Goal: Find specific page/section: Find specific page/section

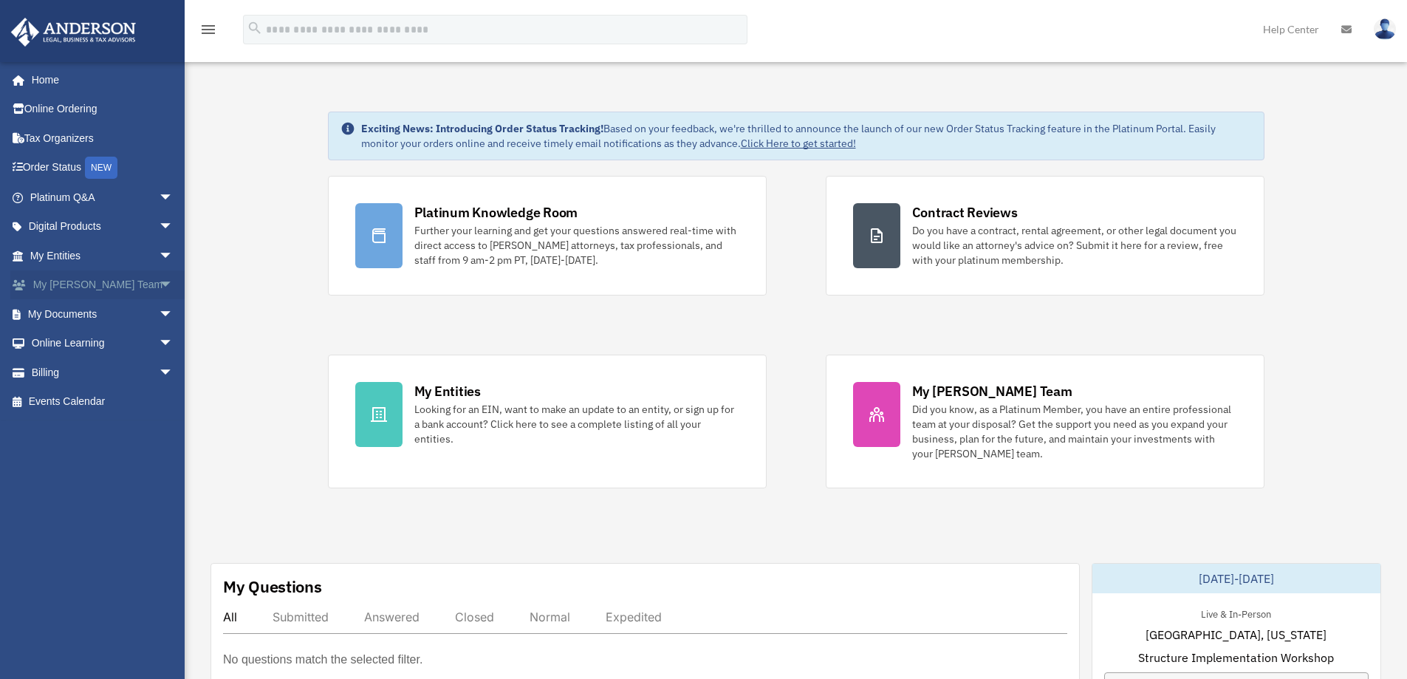
click at [83, 286] on link "My [PERSON_NAME] Team arrow_drop_down" at bounding box center [102, 285] width 185 height 30
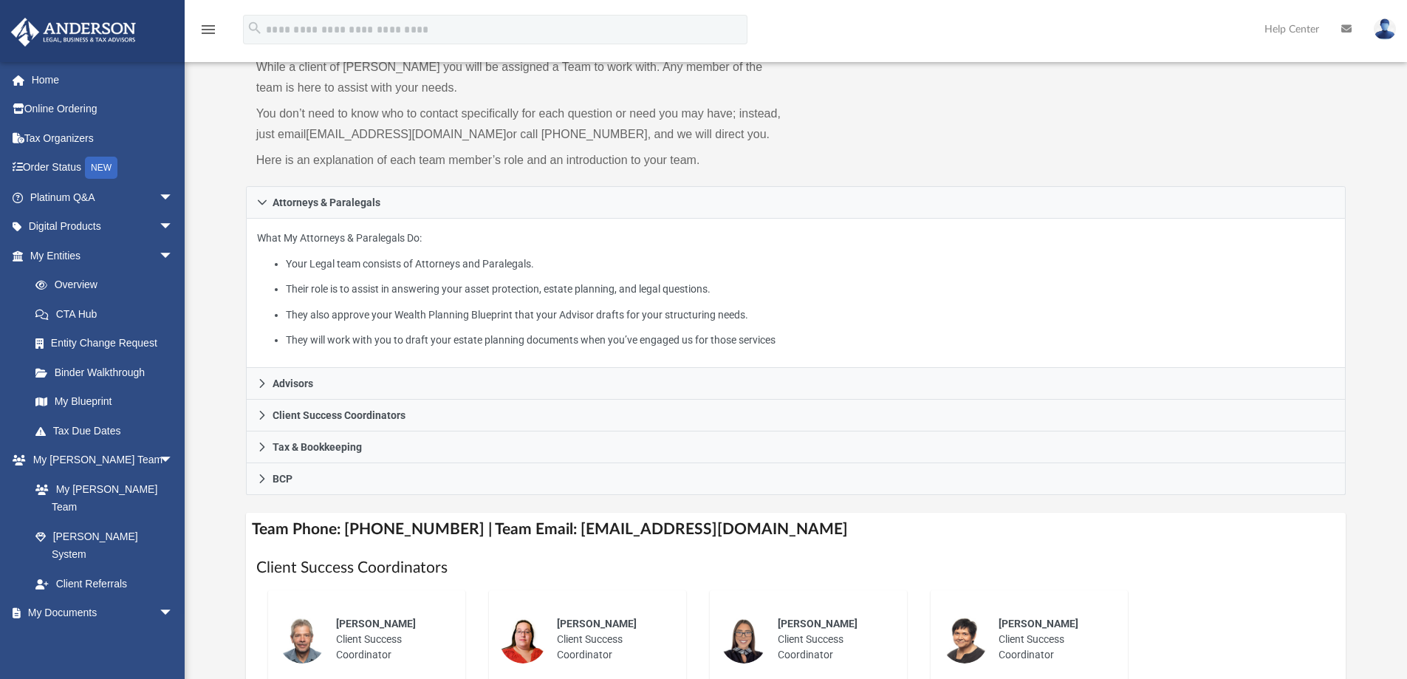
scroll to position [74, 0]
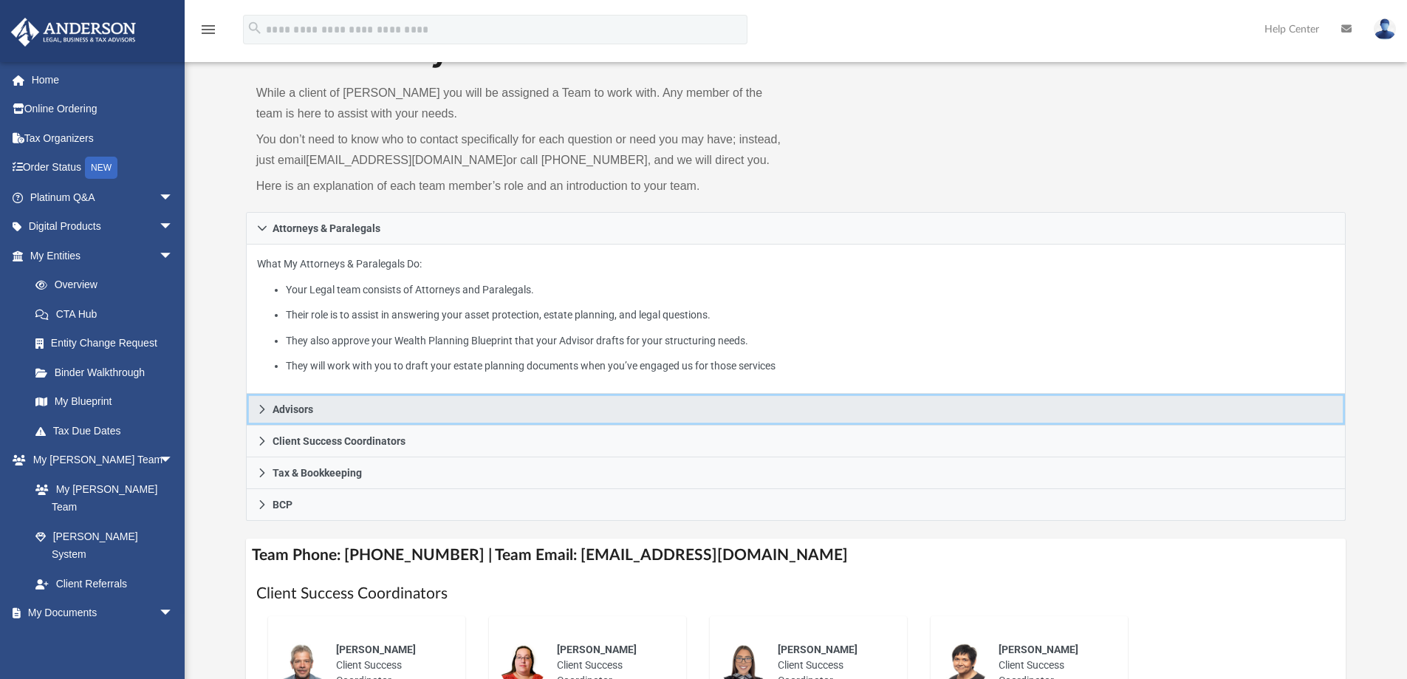
click at [294, 411] on span "Advisors" at bounding box center [293, 409] width 41 height 10
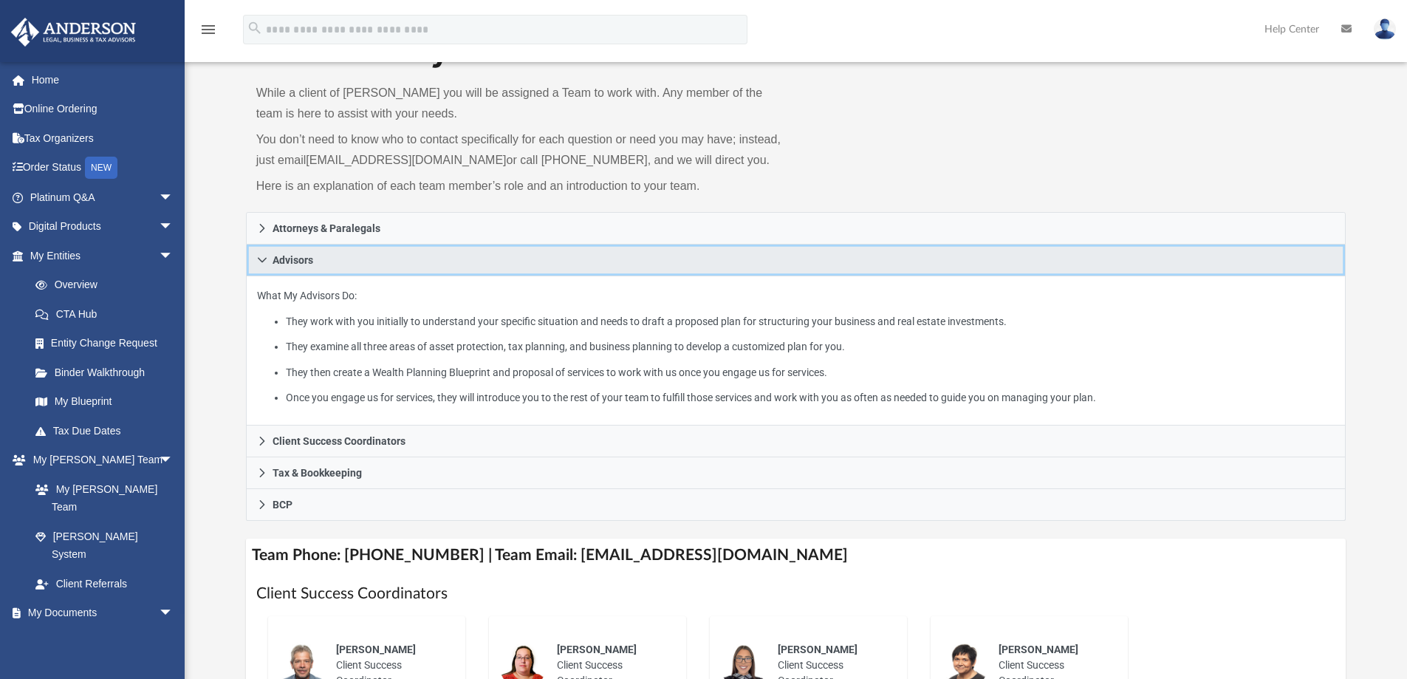
click at [261, 258] on icon at bounding box center [262, 260] width 10 height 10
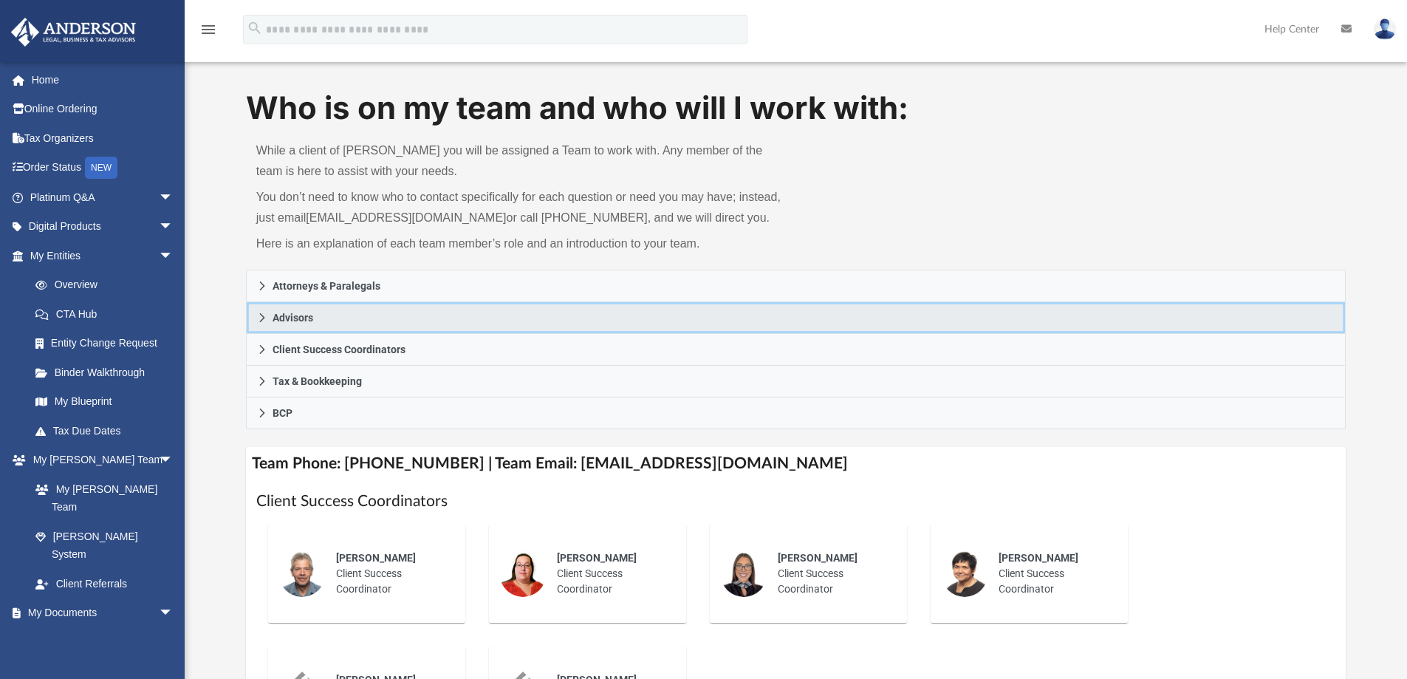
scroll to position [0, 0]
